Goal: Task Accomplishment & Management: Use online tool/utility

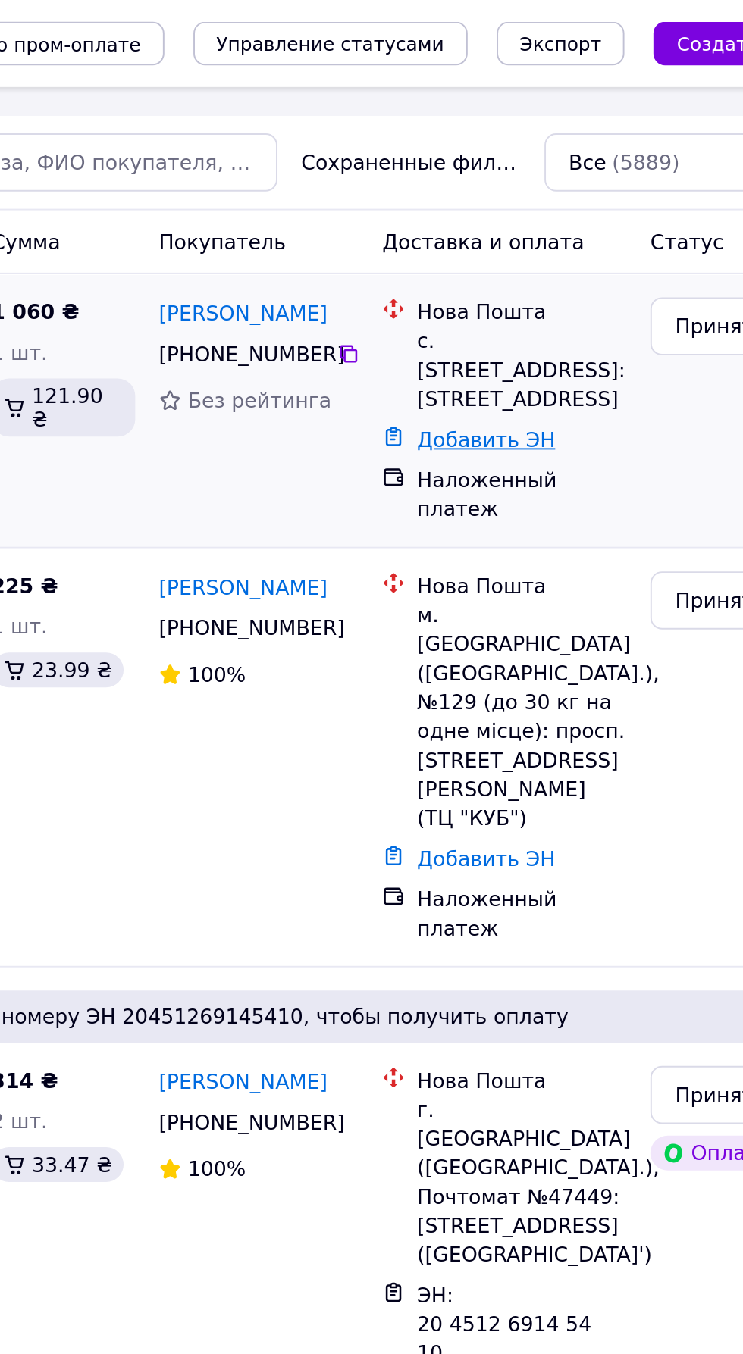
click at [563, 224] on link "Добавить ЭН" at bounding box center [541, 230] width 72 height 12
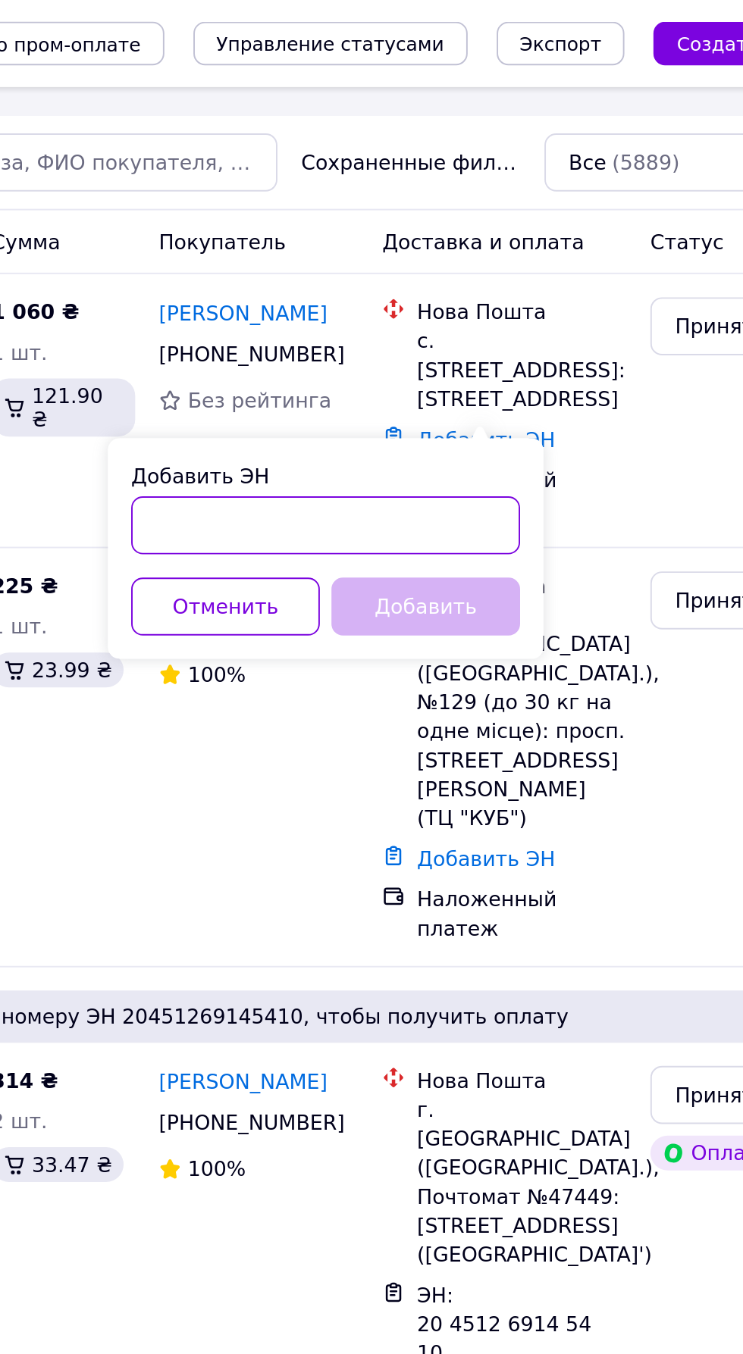
click at [461, 270] on input "Добавить ЭН" at bounding box center [457, 274] width 203 height 30
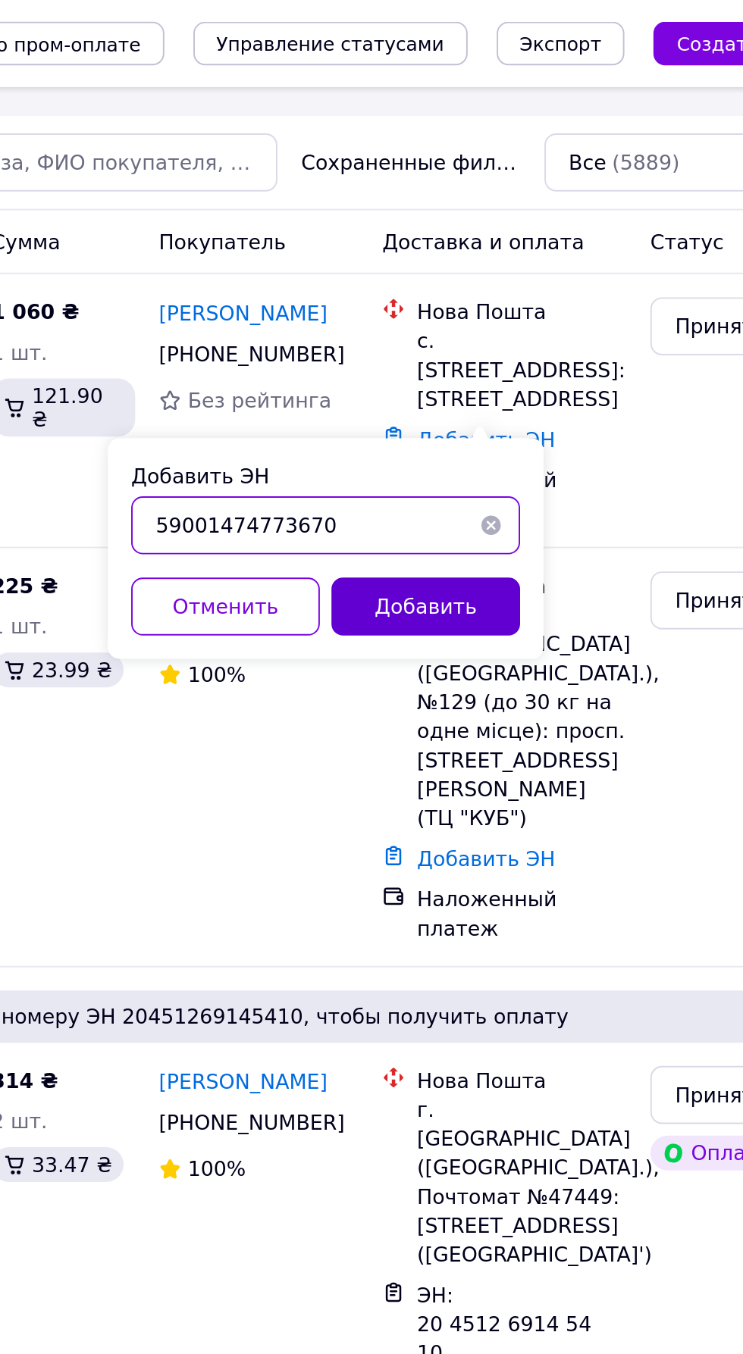
type input "59001474773670"
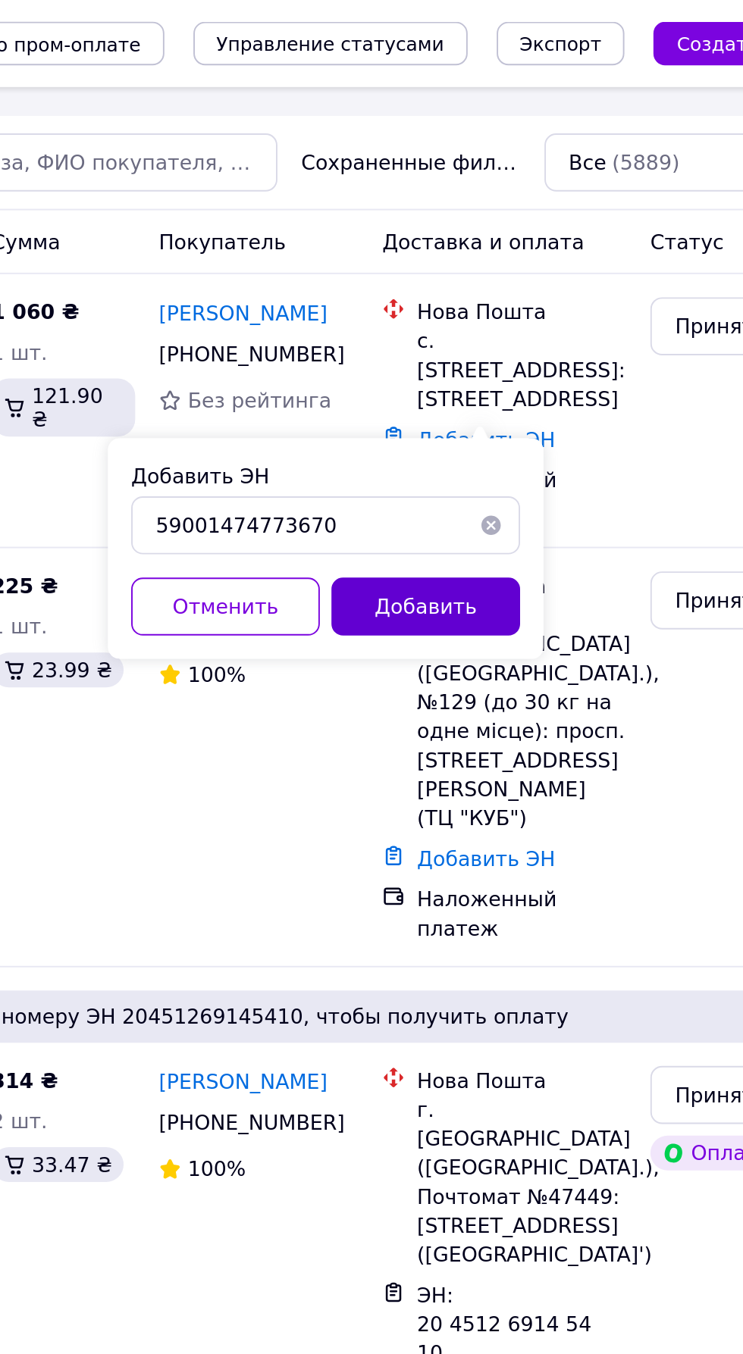
click at [514, 316] on button "Добавить" at bounding box center [510, 317] width 99 height 30
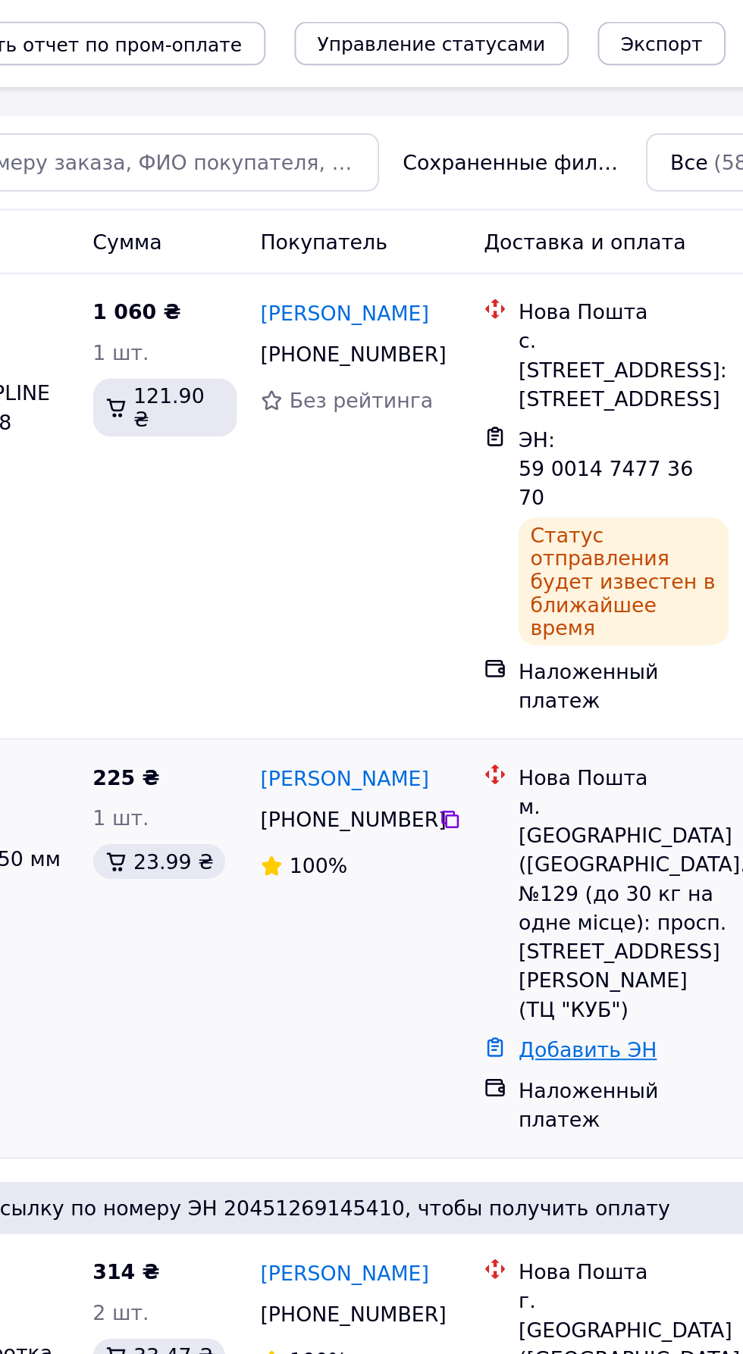
click at [556, 543] on link "Добавить ЭН" at bounding box center [541, 549] width 72 height 12
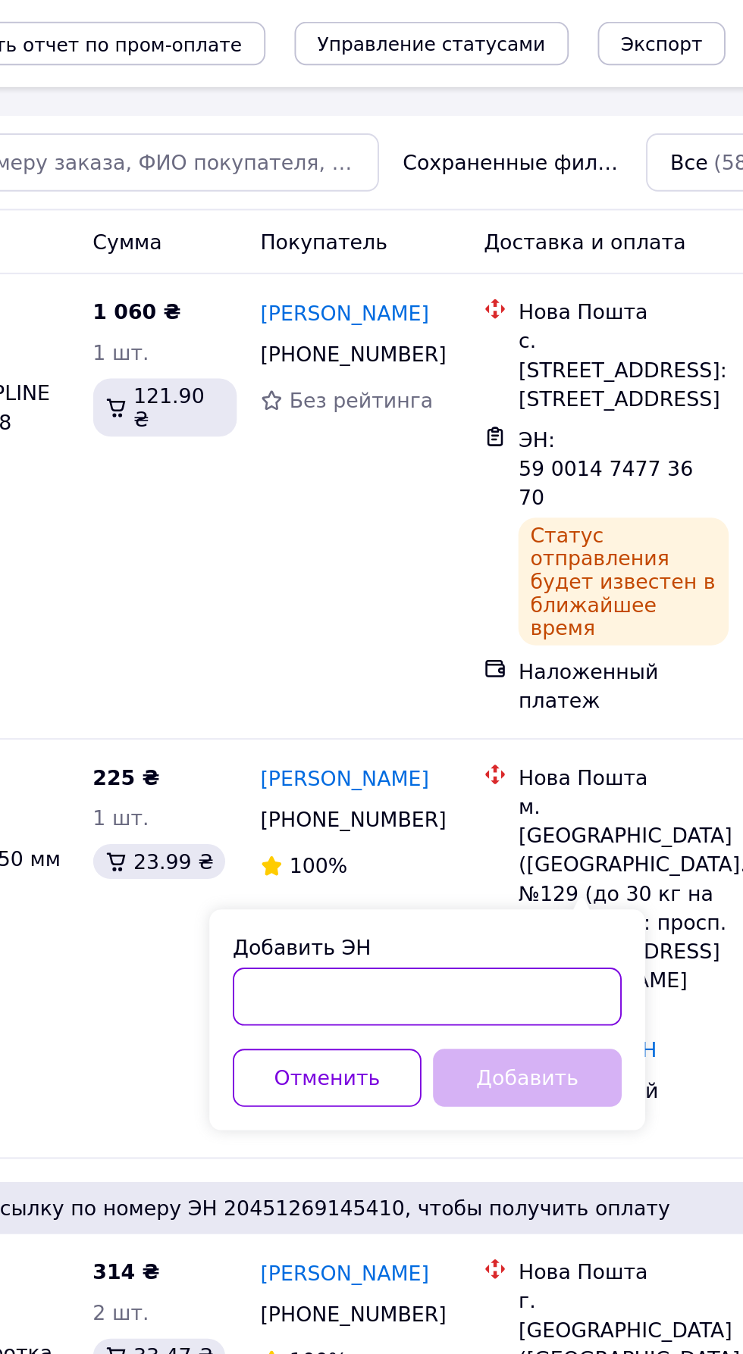
click at [425, 521] on input "Добавить ЭН" at bounding box center [457, 520] width 203 height 30
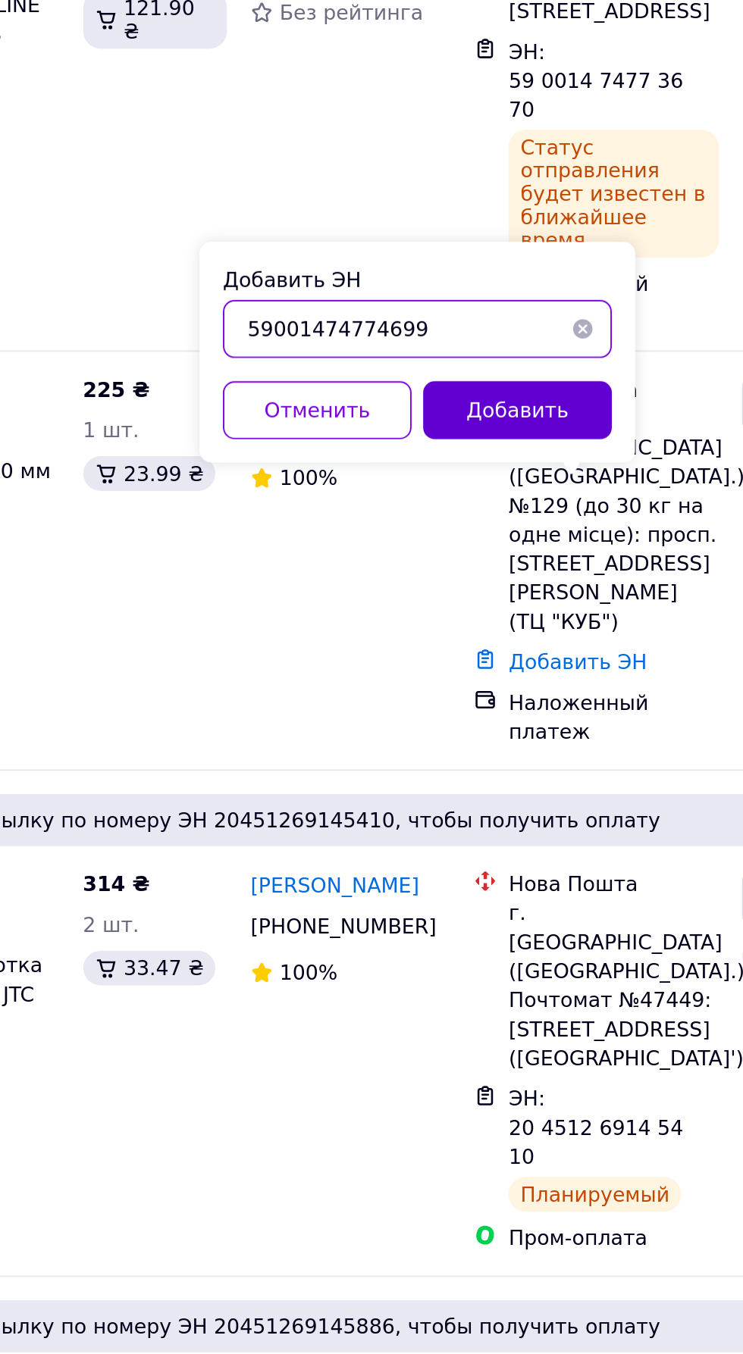
type input "59001474774699"
click at [527, 408] on button "Добавить" at bounding box center [510, 417] width 99 height 30
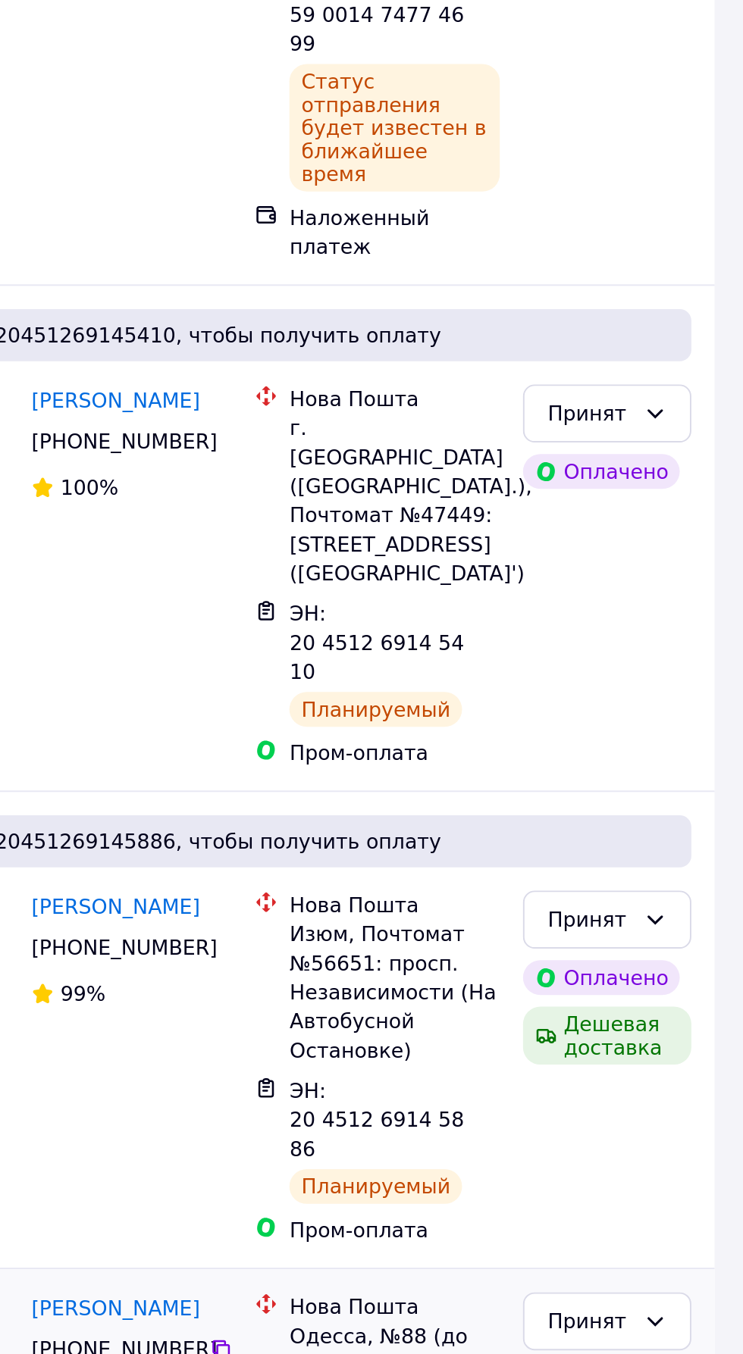
click at [555, 1330] on link "Добавить ЭН" at bounding box center [541, 1336] width 72 height 12
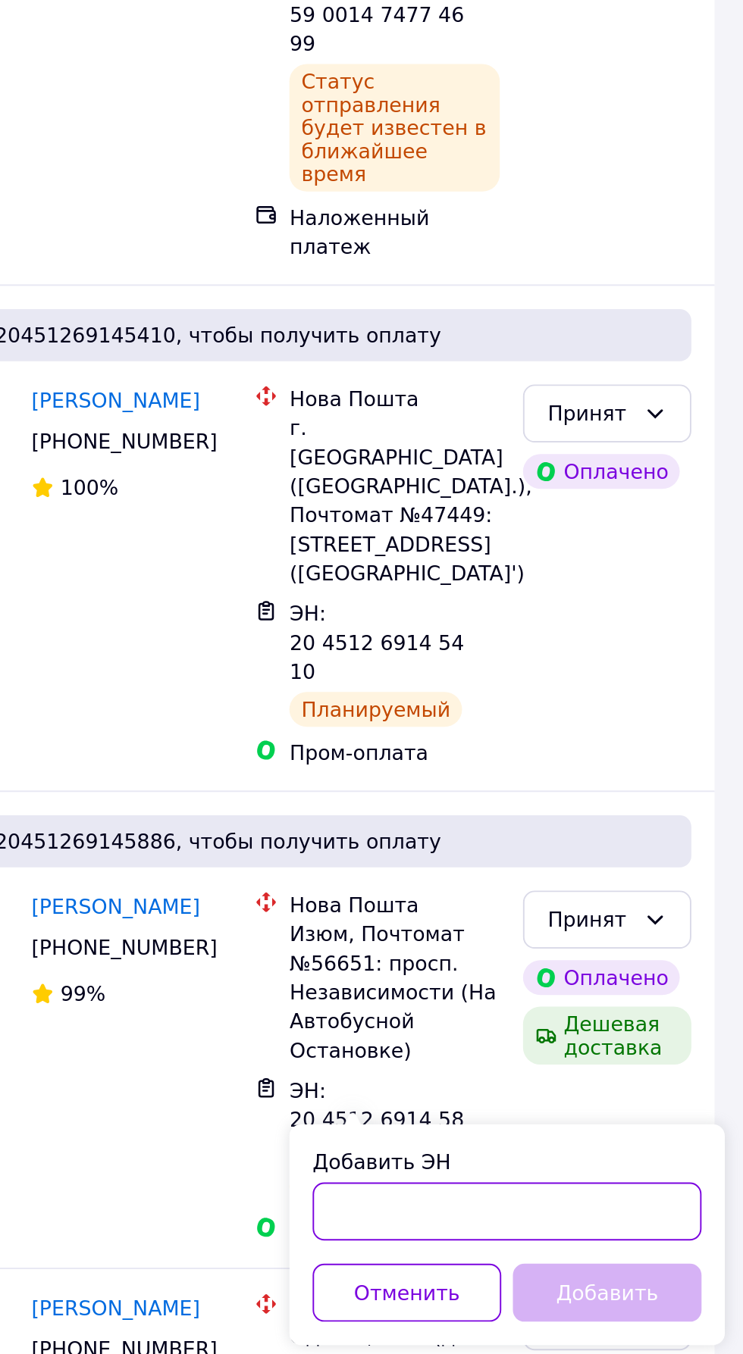
click at [582, 1209] on input "Добавить ЭН" at bounding box center [619, 1204] width 203 height 30
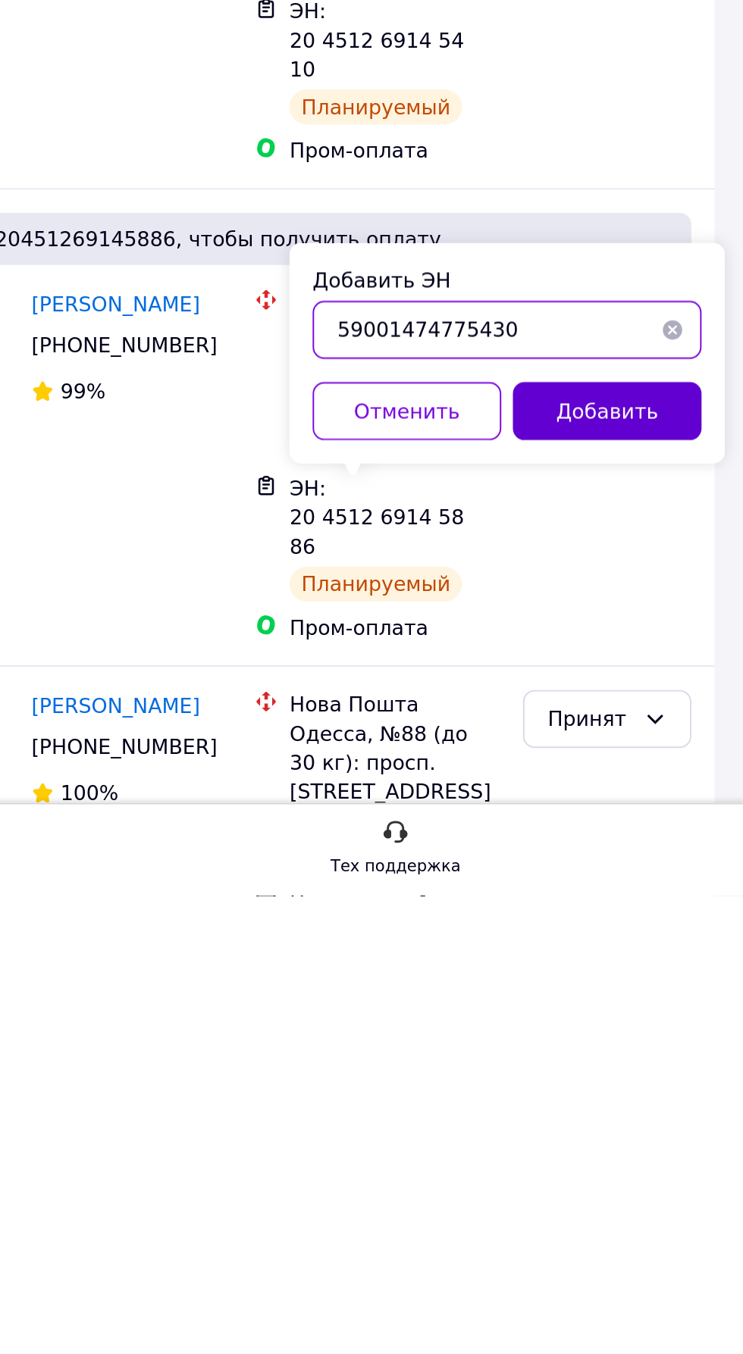
type input "59001474775430"
click at [689, 1097] on button "Добавить" at bounding box center [671, 1101] width 99 height 30
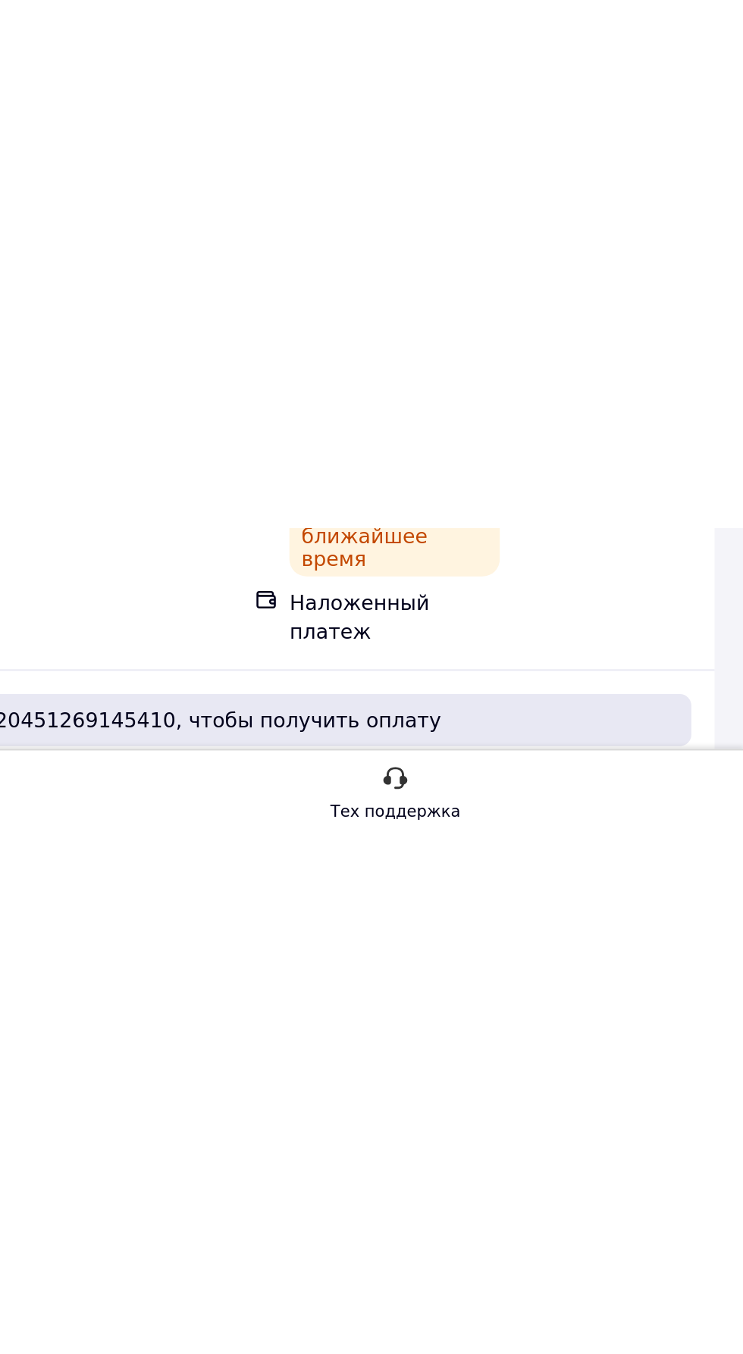
scroll to position [38, 0]
